Goal: Task Accomplishment & Management: Manage account settings

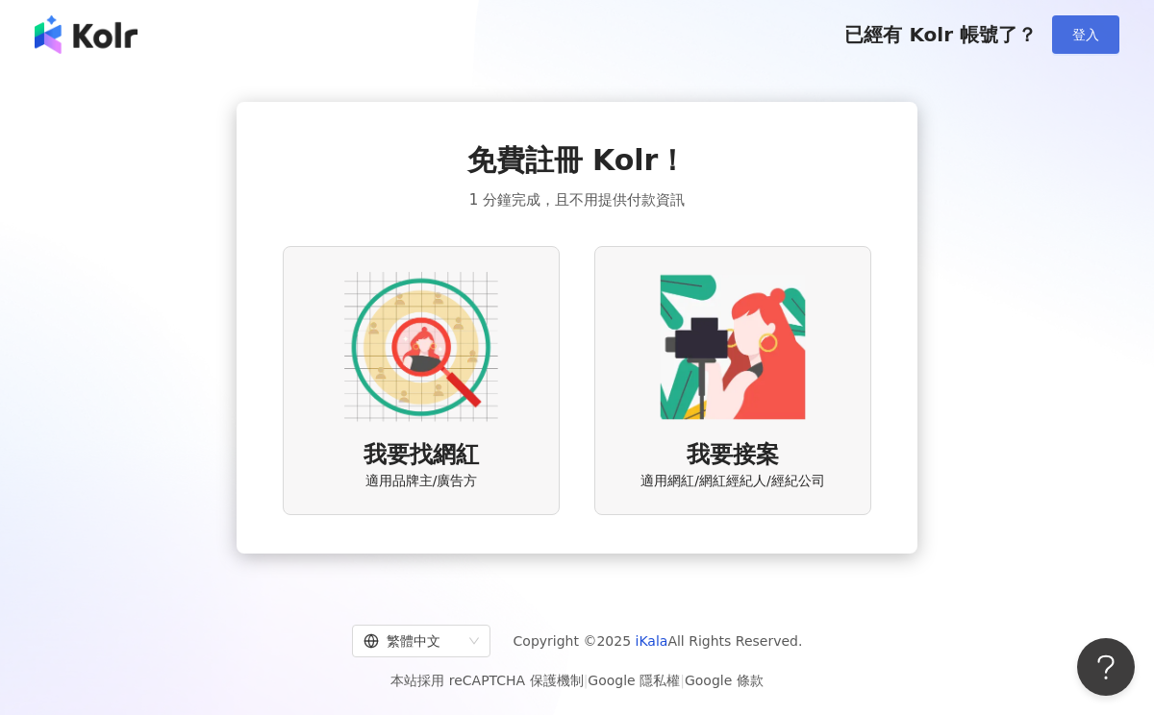
click at [1110, 47] on button "登入" at bounding box center [1085, 34] width 67 height 38
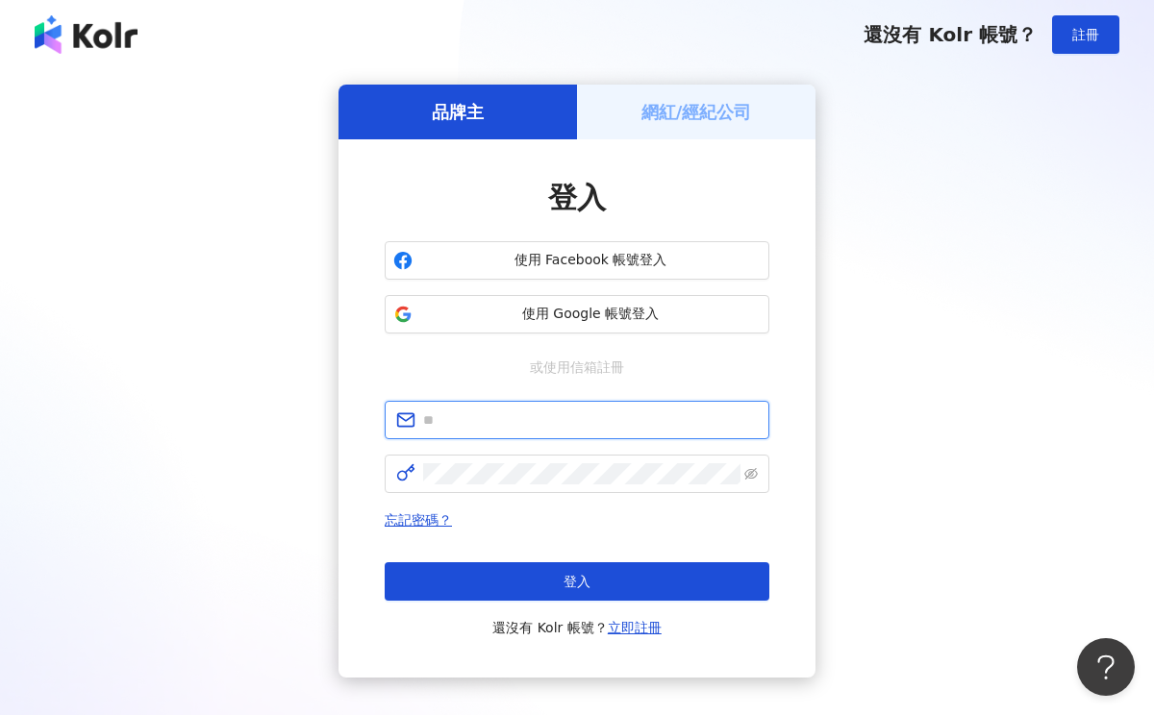
click at [496, 423] on input "text" at bounding box center [590, 420] width 335 height 21
click at [509, 315] on span "使用 Google 帳號登入" at bounding box center [590, 314] width 340 height 19
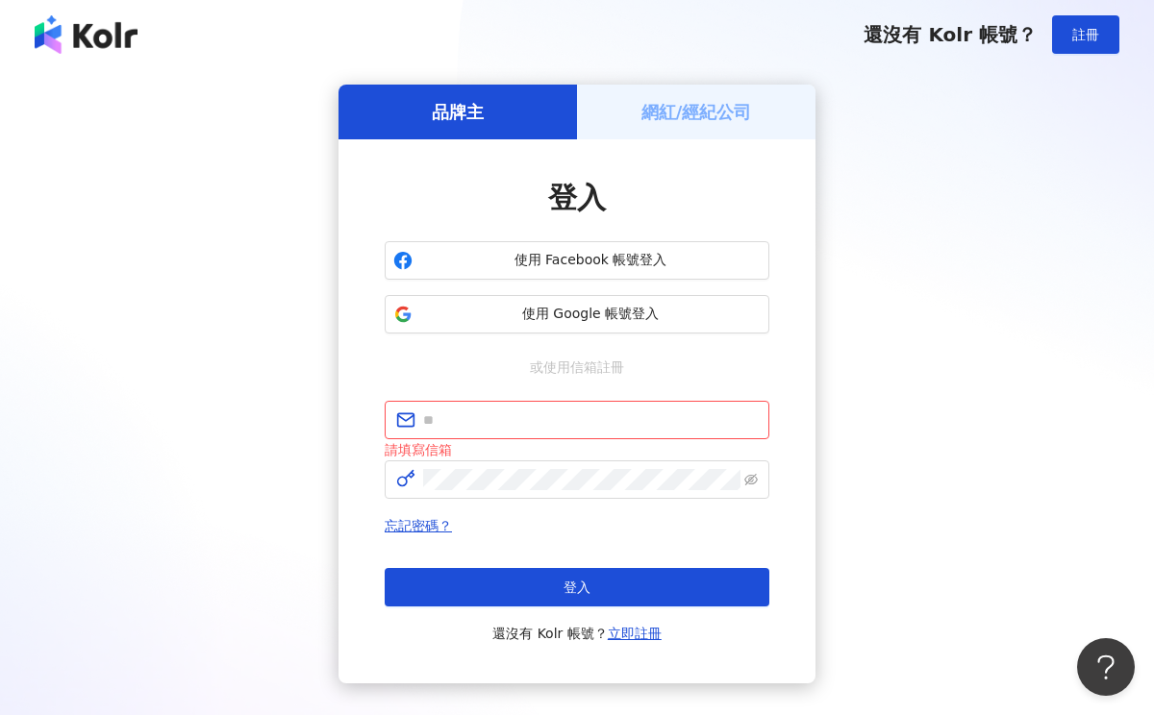
click at [627, 110] on div "網紅/經紀公司" at bounding box center [696, 112] width 238 height 55
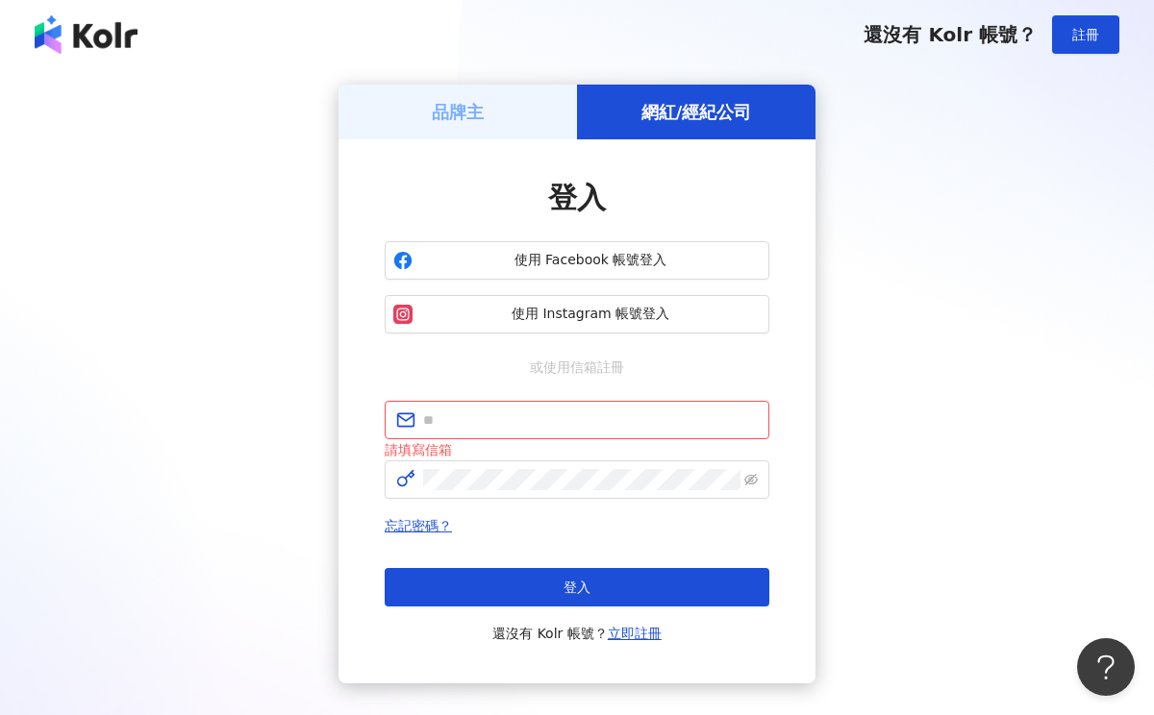
click at [463, 121] on h5 "品牌主" at bounding box center [458, 112] width 52 height 24
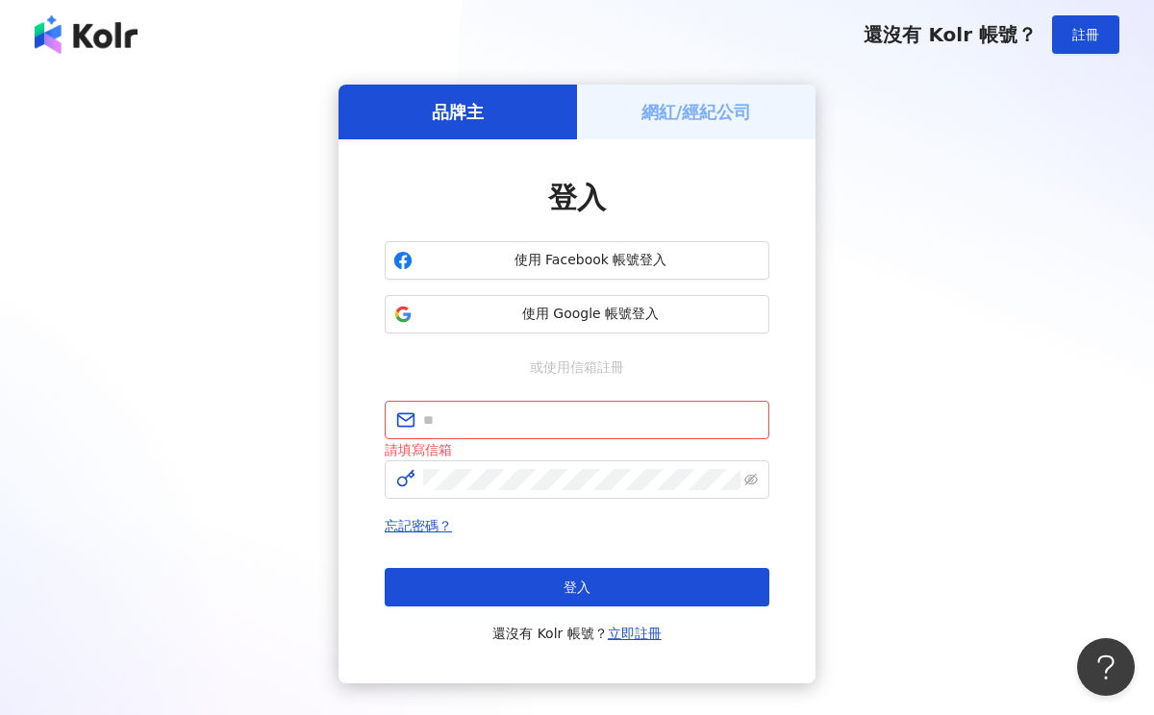
click at [637, 110] on div "網紅/經紀公司" at bounding box center [696, 112] width 238 height 55
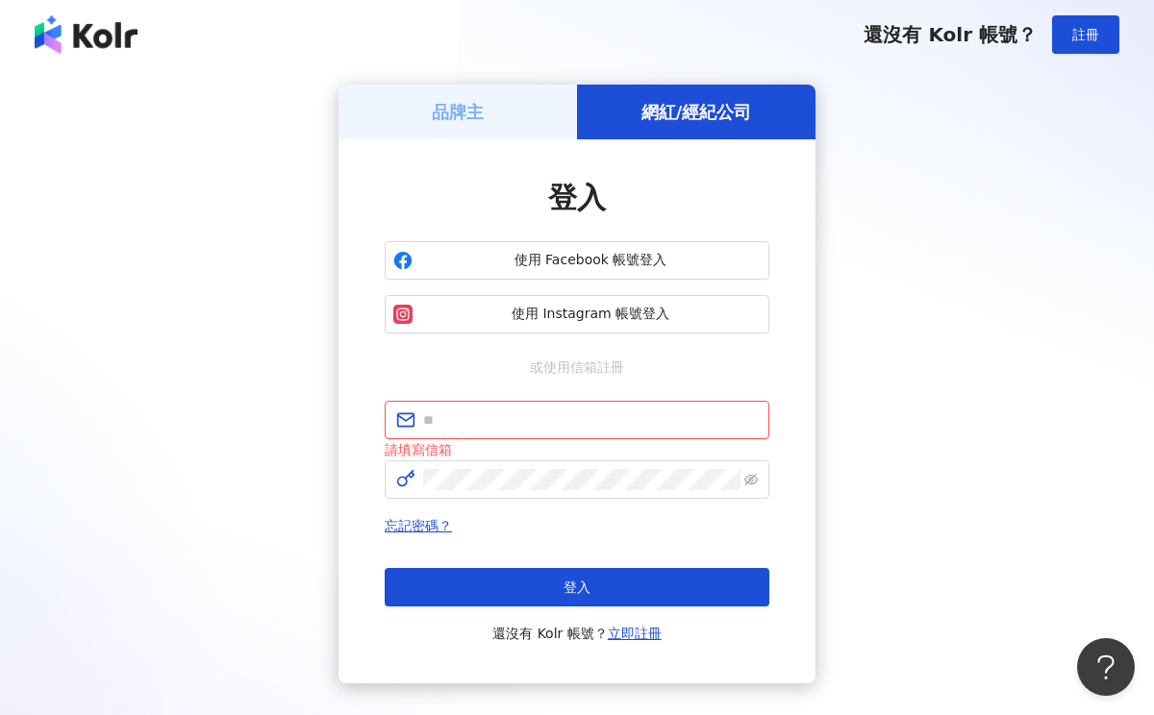
click at [478, 111] on h5 "品牌主" at bounding box center [458, 112] width 52 height 24
